Goal: Find specific page/section: Find specific page/section

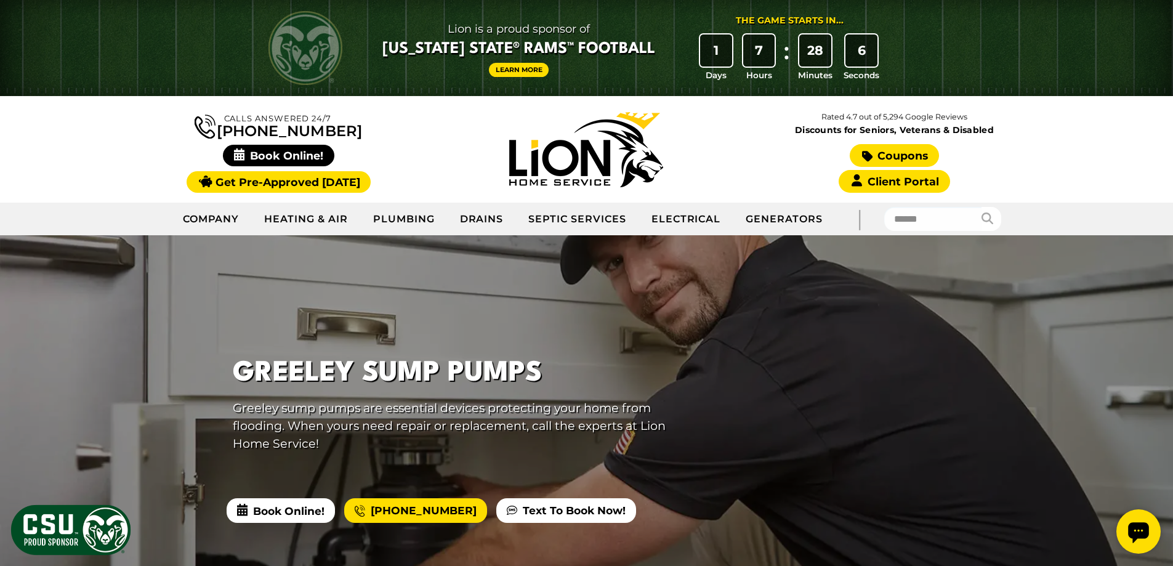
click at [876, 152] on link "Coupons" at bounding box center [894, 155] width 89 height 23
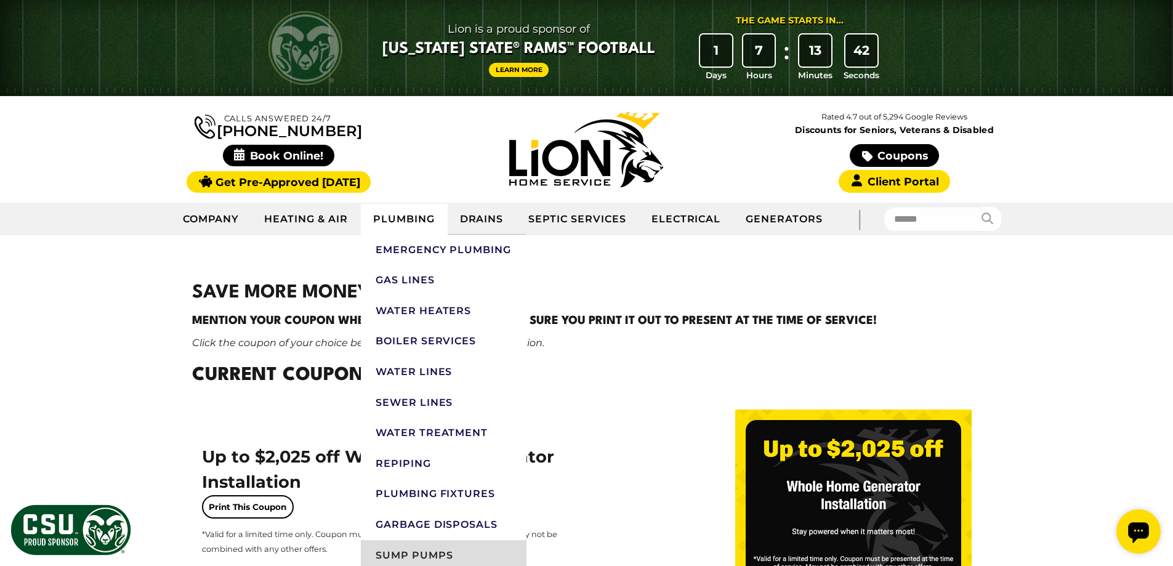
click at [426, 554] on link "Sump Pumps" at bounding box center [444, 555] width 166 height 31
